Goal: Transaction & Acquisition: Purchase product/service

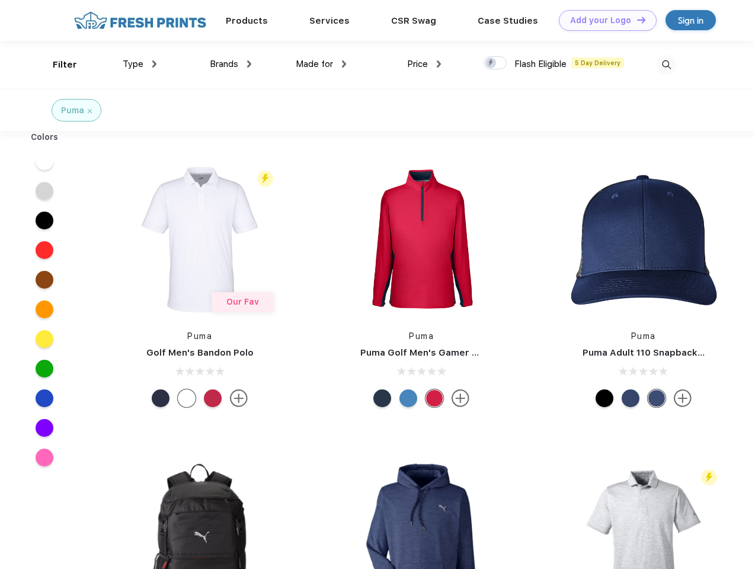
click at [603, 20] on link "Add your Logo Design Tool" at bounding box center [608, 20] width 98 height 21
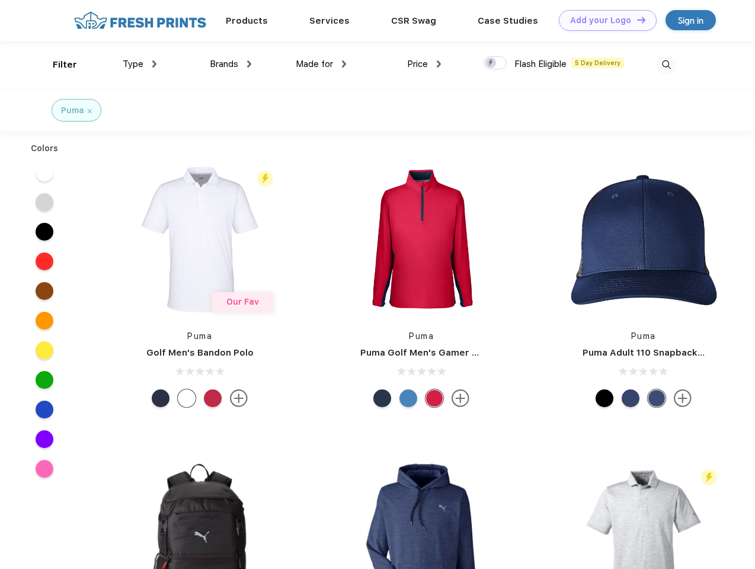
click at [0, 0] on div "Design Tool" at bounding box center [0, 0] width 0 height 0
click at [636, 20] on link "Add your Logo Design Tool" at bounding box center [608, 20] width 98 height 21
click at [57, 65] on div "Filter" at bounding box center [65, 65] width 24 height 14
click at [140, 64] on span "Type" at bounding box center [133, 64] width 21 height 11
click at [231, 64] on span "Brands" at bounding box center [224, 64] width 28 height 11
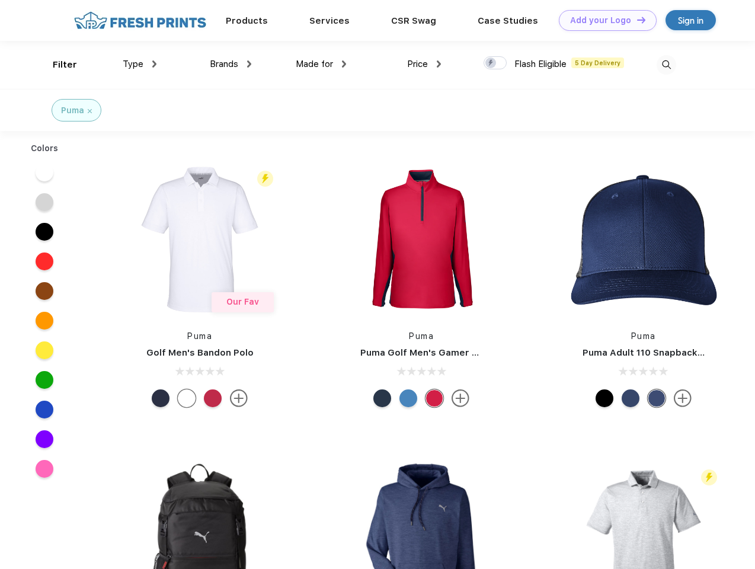
click at [321, 64] on span "Made for" at bounding box center [314, 64] width 37 height 11
click at [424, 64] on span "Price" at bounding box center [417, 64] width 21 height 11
click at [496, 63] on div at bounding box center [495, 62] width 23 height 13
click at [491, 63] on input "checkbox" at bounding box center [488, 60] width 8 height 8
click at [666, 65] on img at bounding box center [667, 65] width 20 height 20
